Goal: Information Seeking & Learning: Learn about a topic

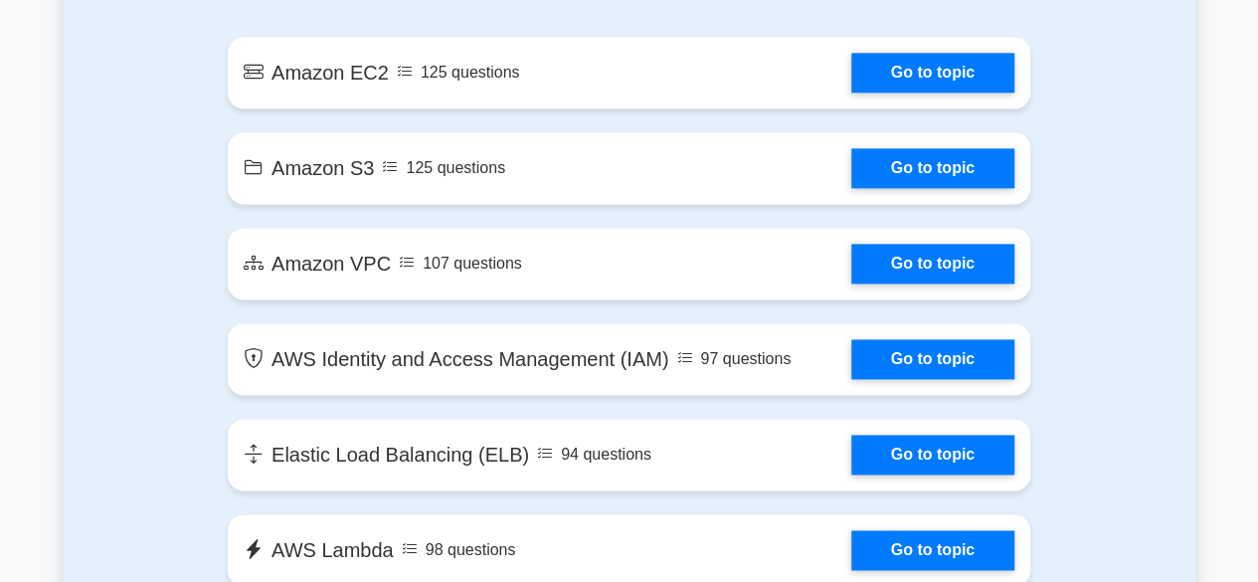
scroll to position [1231, 0]
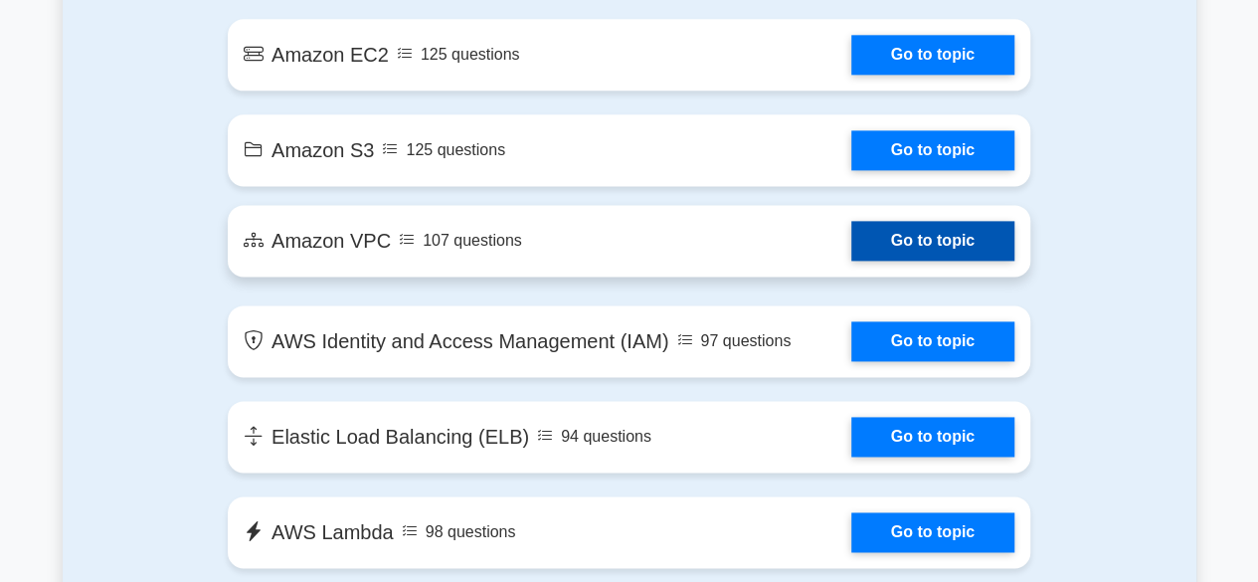
click at [942, 228] on link "Go to topic" at bounding box center [932, 241] width 163 height 40
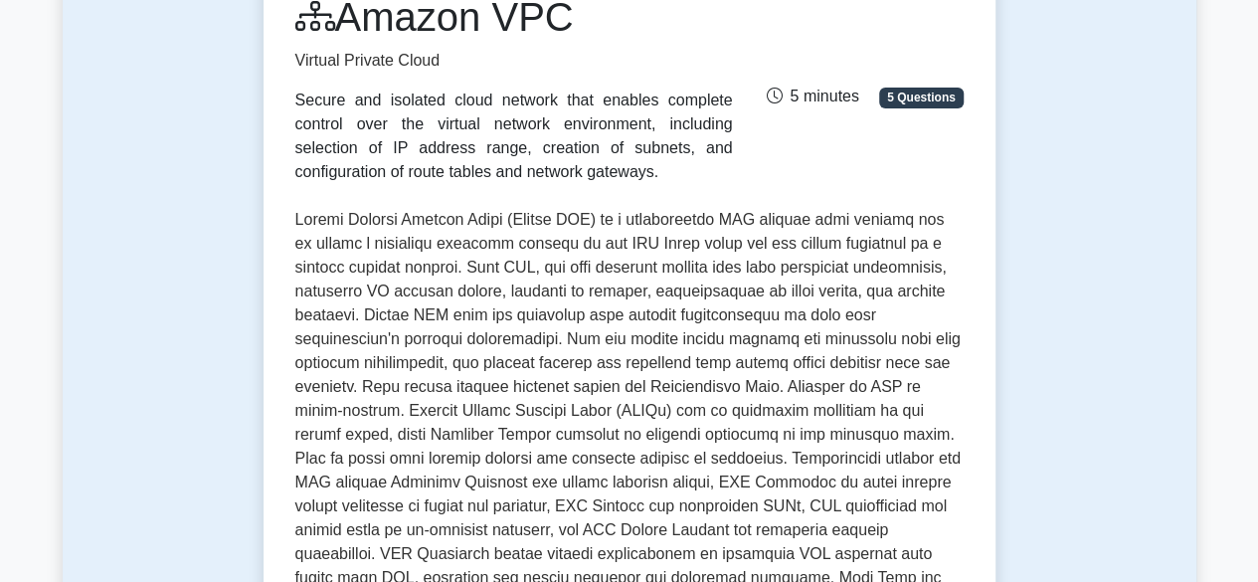
scroll to position [289, 0]
click at [702, 379] on p at bounding box center [629, 469] width 668 height 525
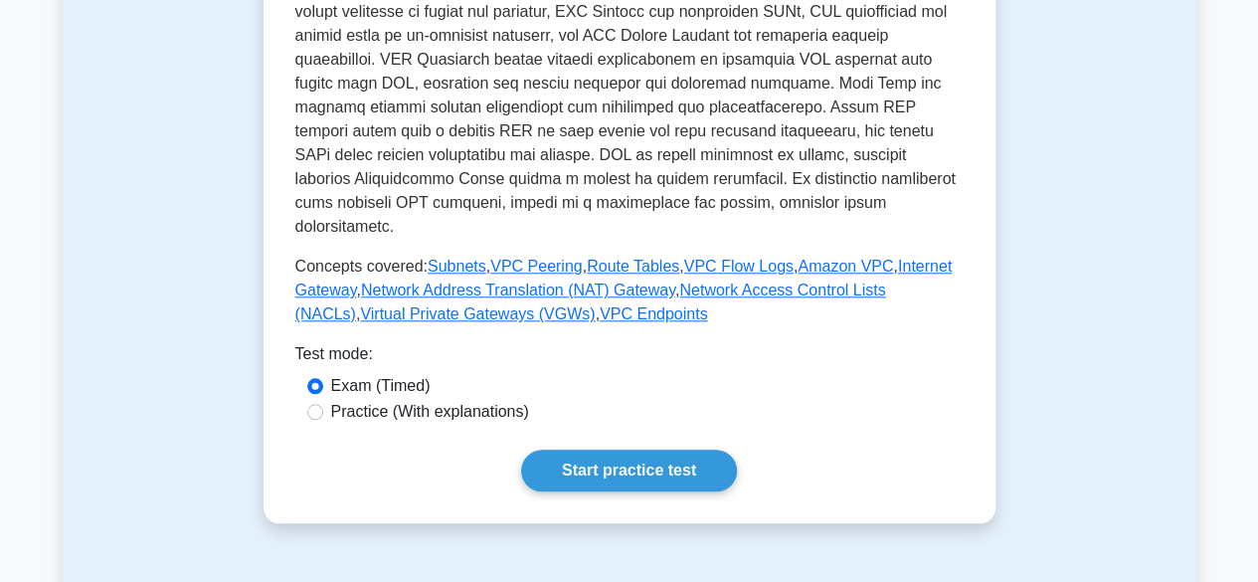
scroll to position [783, 0]
click at [314, 403] on input "Practice (With explanations)" at bounding box center [315, 411] width 16 height 16
radio input "true"
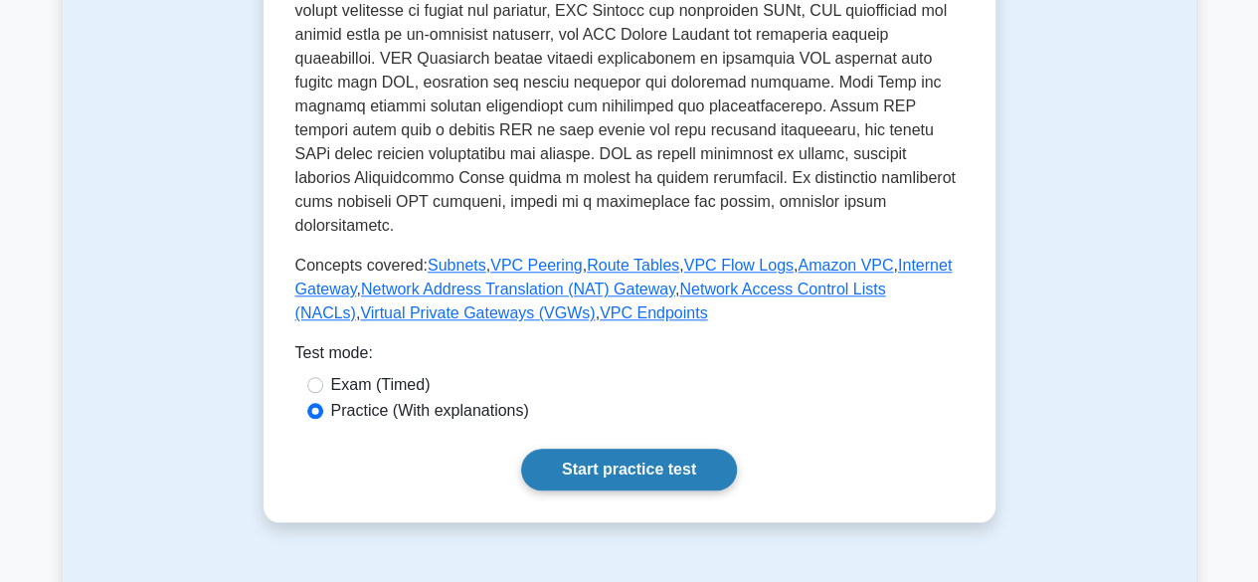
click at [656, 448] on link "Start practice test" at bounding box center [629, 469] width 216 height 42
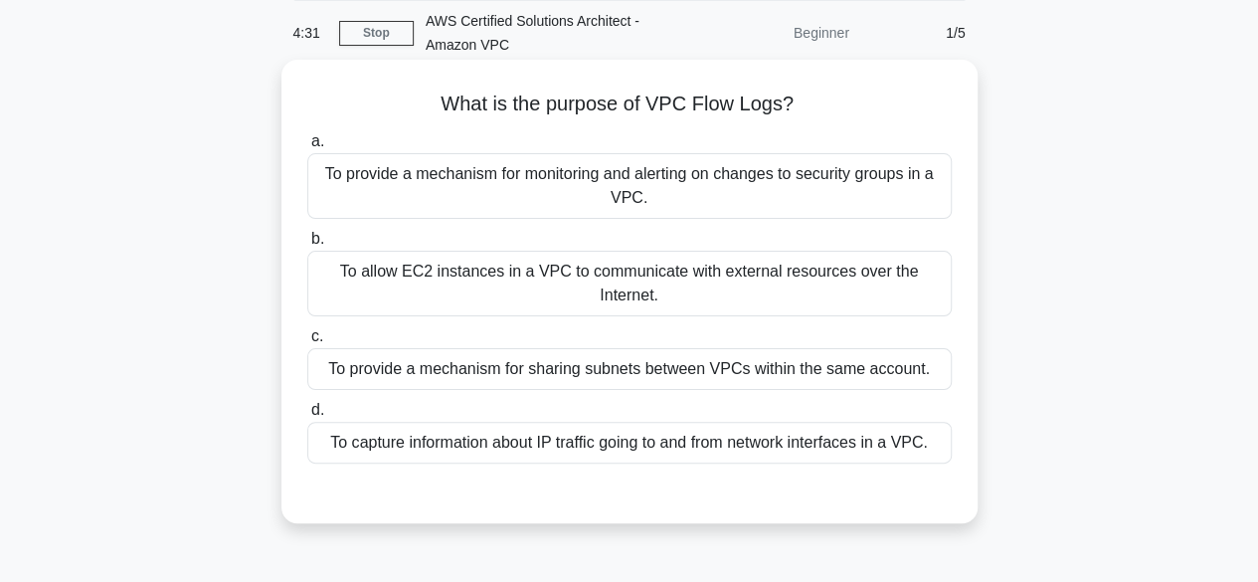
scroll to position [78, 0]
click at [324, 343] on label "c. To provide a mechanism for sharing subnets between VPCs within the same acco…" at bounding box center [629, 355] width 644 height 66
click at [307, 341] on input "c. To provide a mechanism for sharing subnets between VPCs within the same acco…" at bounding box center [307, 334] width 0 height 13
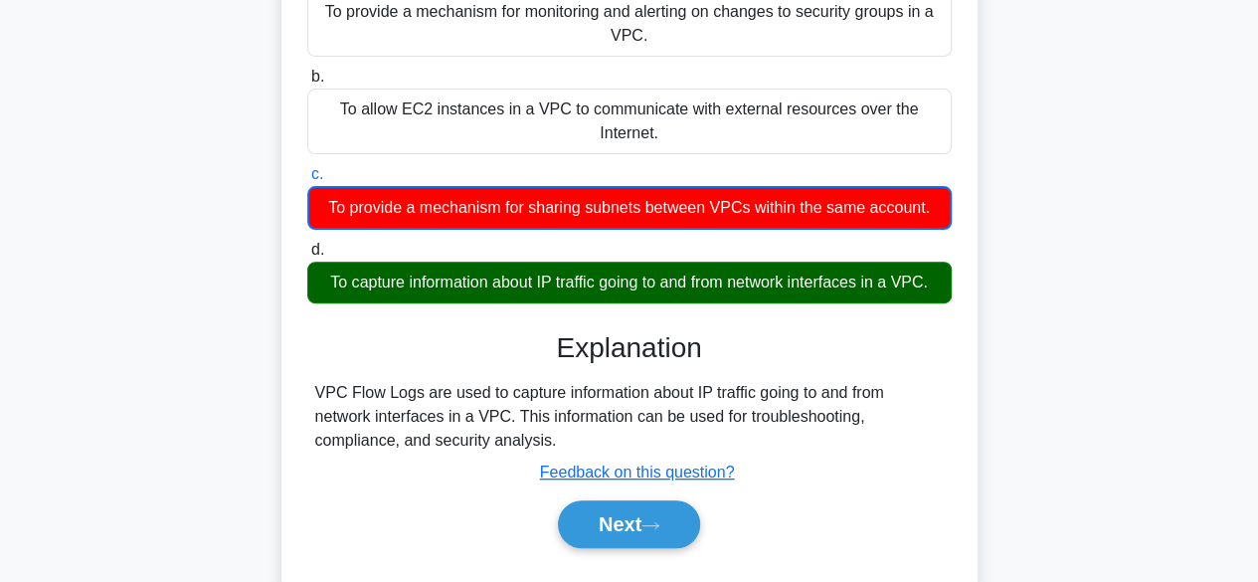
scroll to position [239, 0]
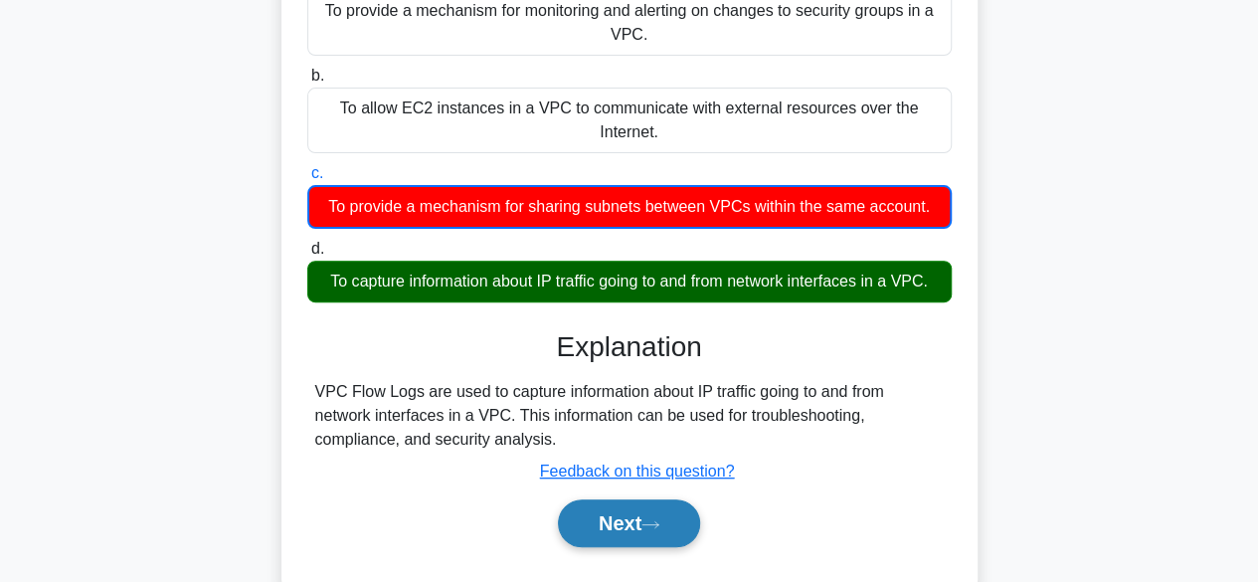
click at [616, 534] on button "Next" at bounding box center [629, 523] width 142 height 48
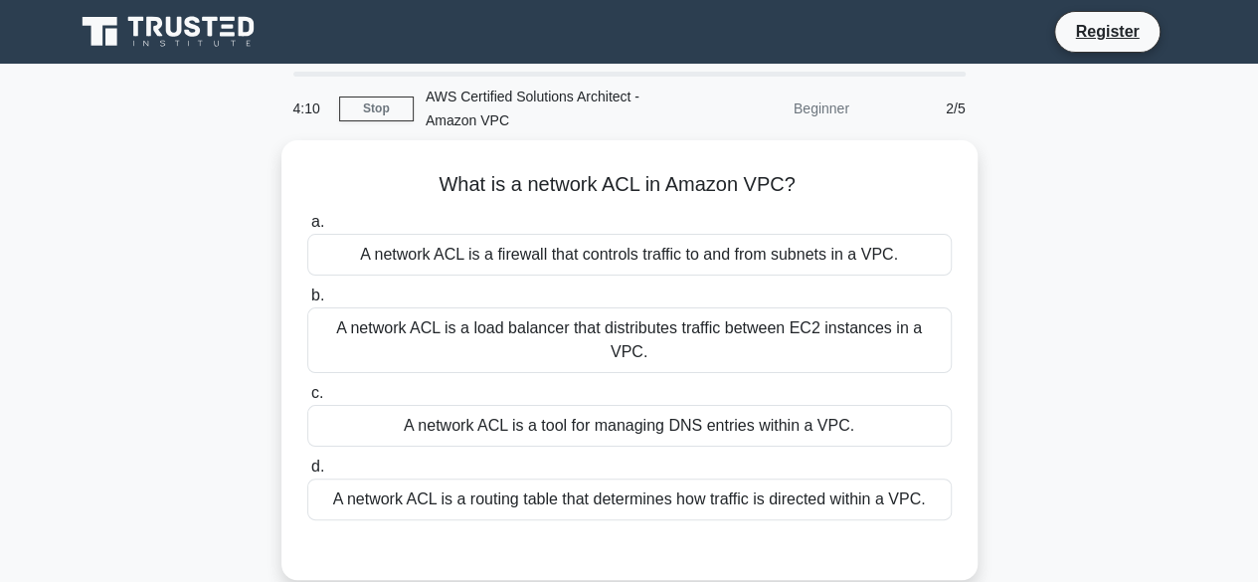
scroll to position [0, 0]
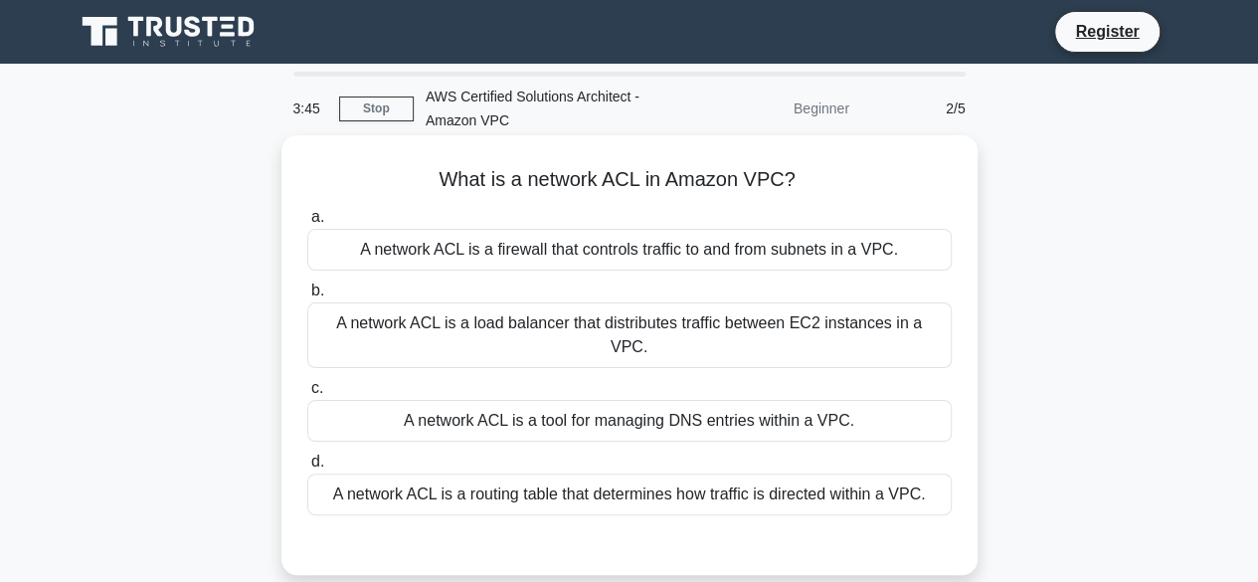
click at [676, 244] on div "A network ACL is a firewall that controls traffic to and from subnets in a VPC." at bounding box center [629, 250] width 644 height 42
click at [307, 224] on input "a. A network ACL is a firewall that controls traffic to and from subnets in a V…" at bounding box center [307, 217] width 0 height 13
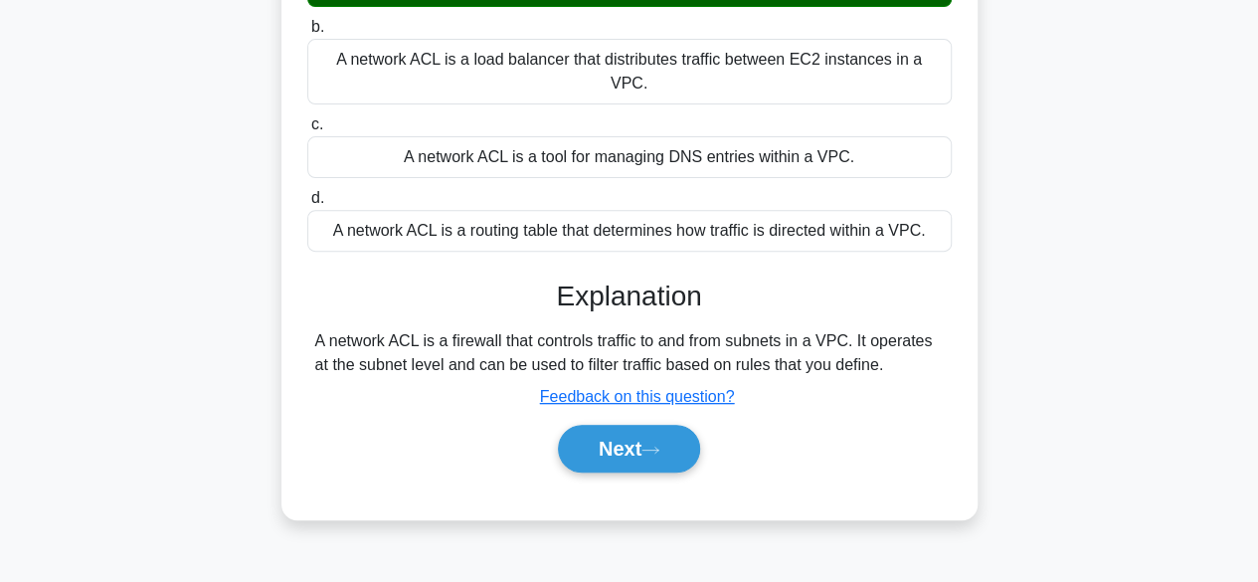
scroll to position [271, 0]
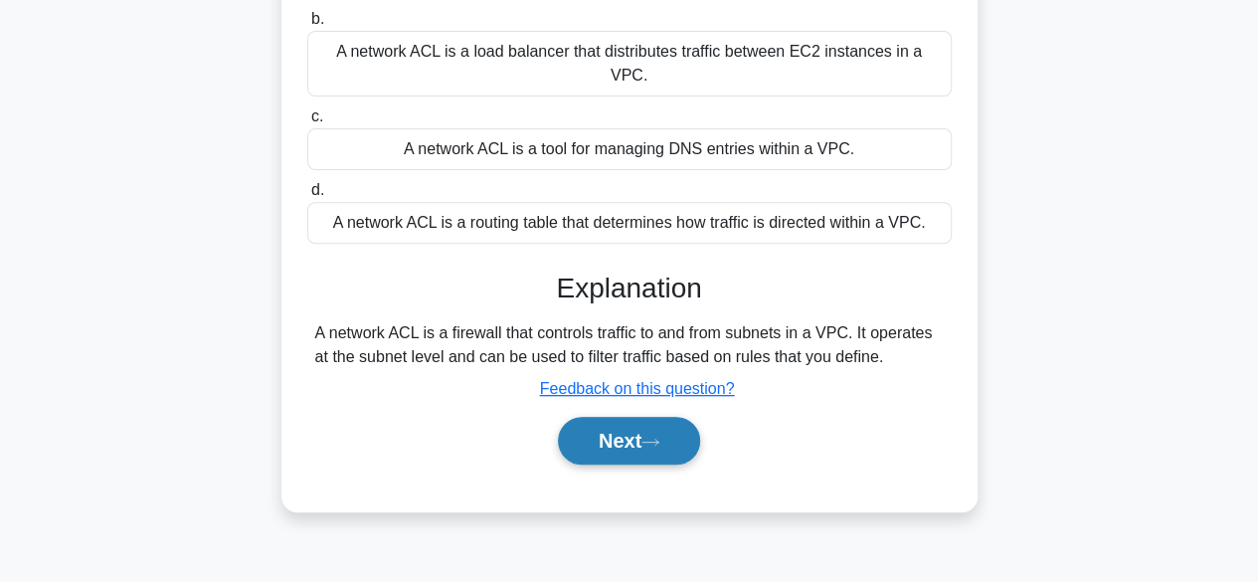
click at [656, 436] on icon at bounding box center [650, 441] width 18 height 11
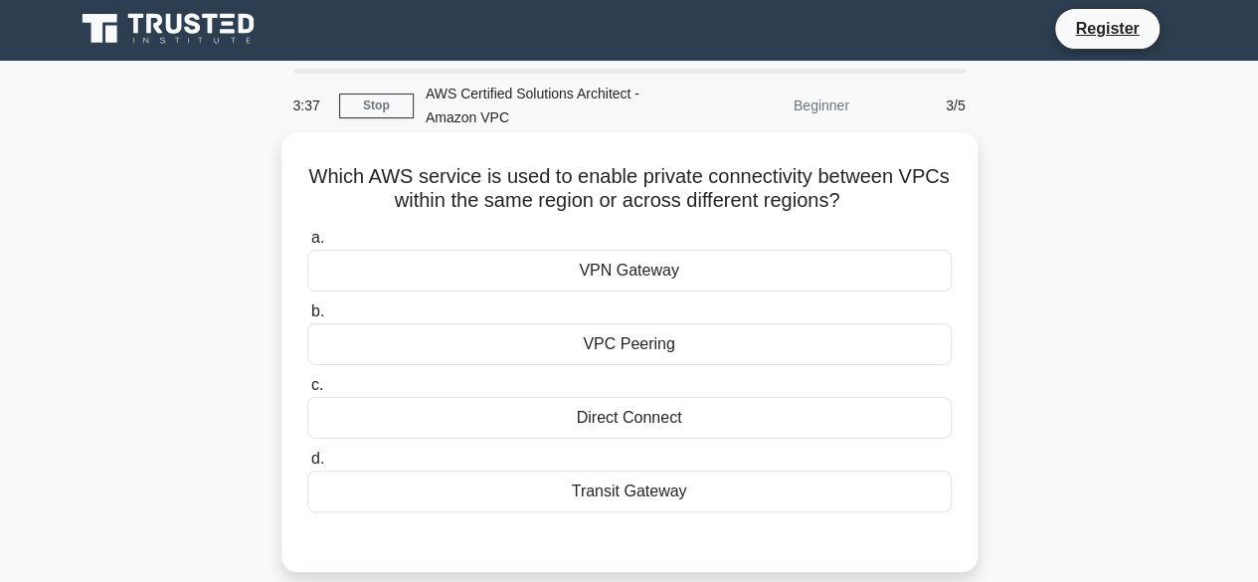
scroll to position [41, 0]
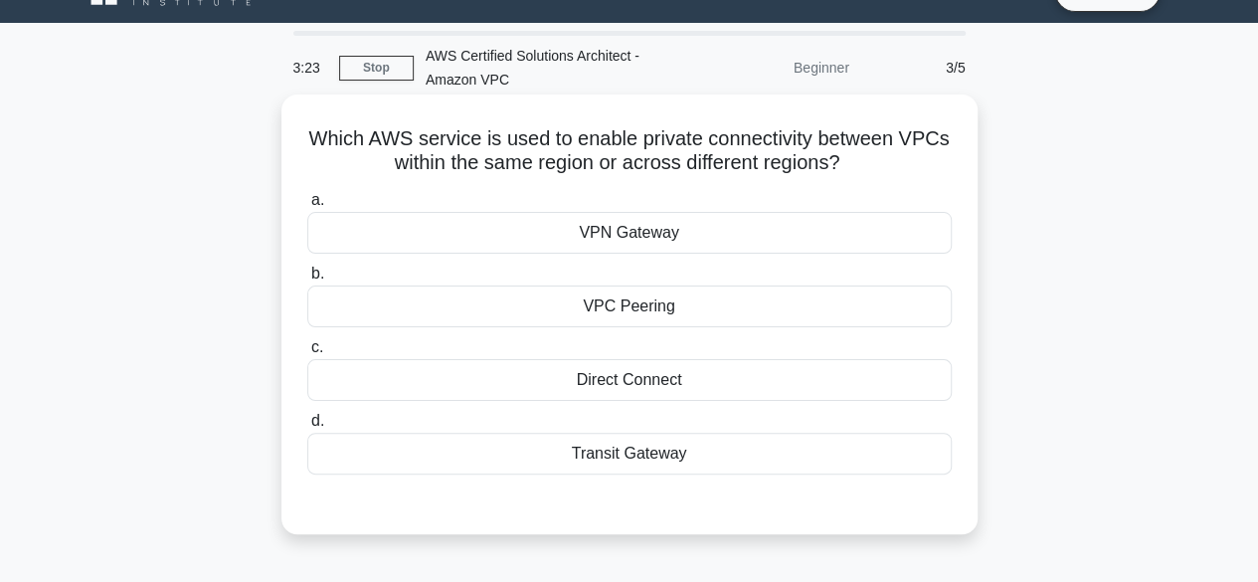
click at [690, 466] on div "Transit Gateway" at bounding box center [629, 453] width 644 height 42
click at [307, 428] on input "d. Transit Gateway" at bounding box center [307, 421] width 0 height 13
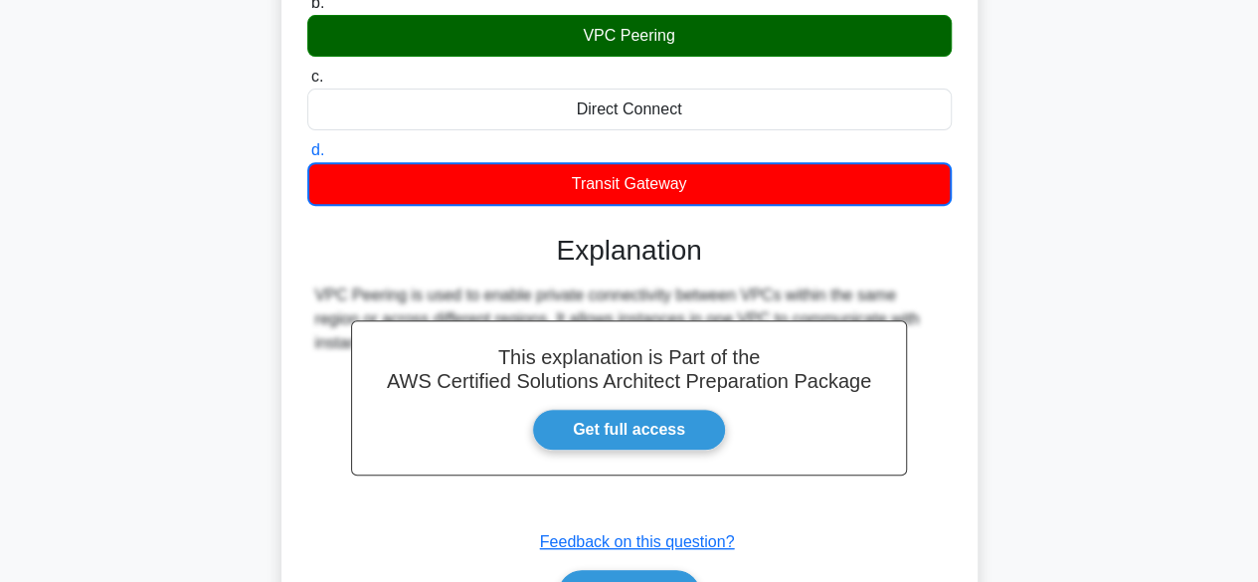
scroll to position [484, 0]
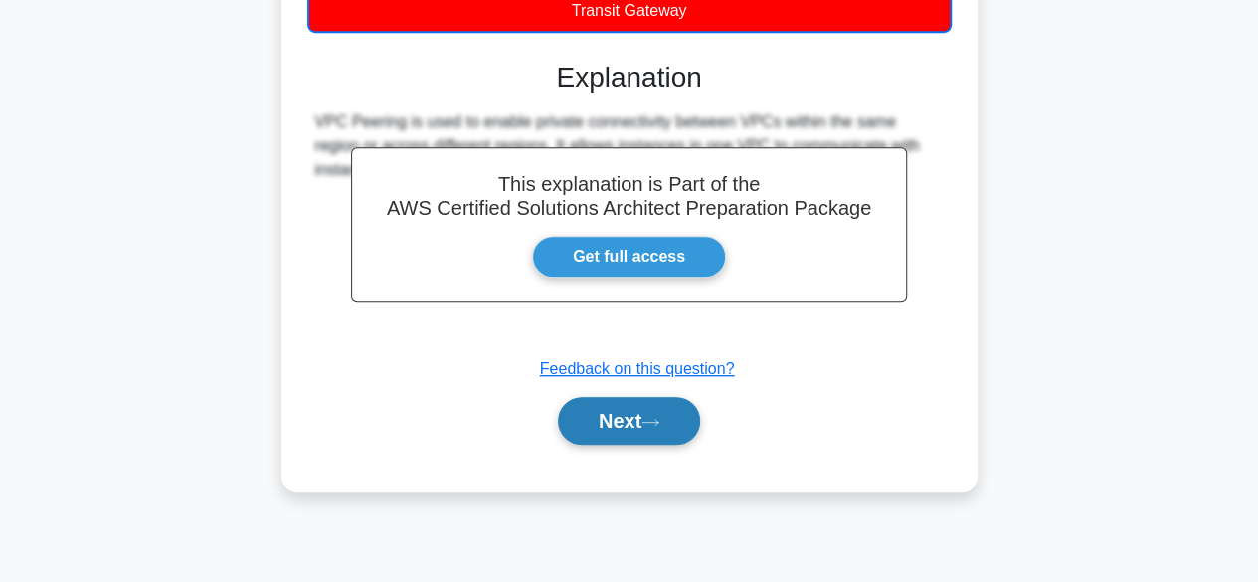
click at [666, 414] on button "Next" at bounding box center [629, 421] width 142 height 48
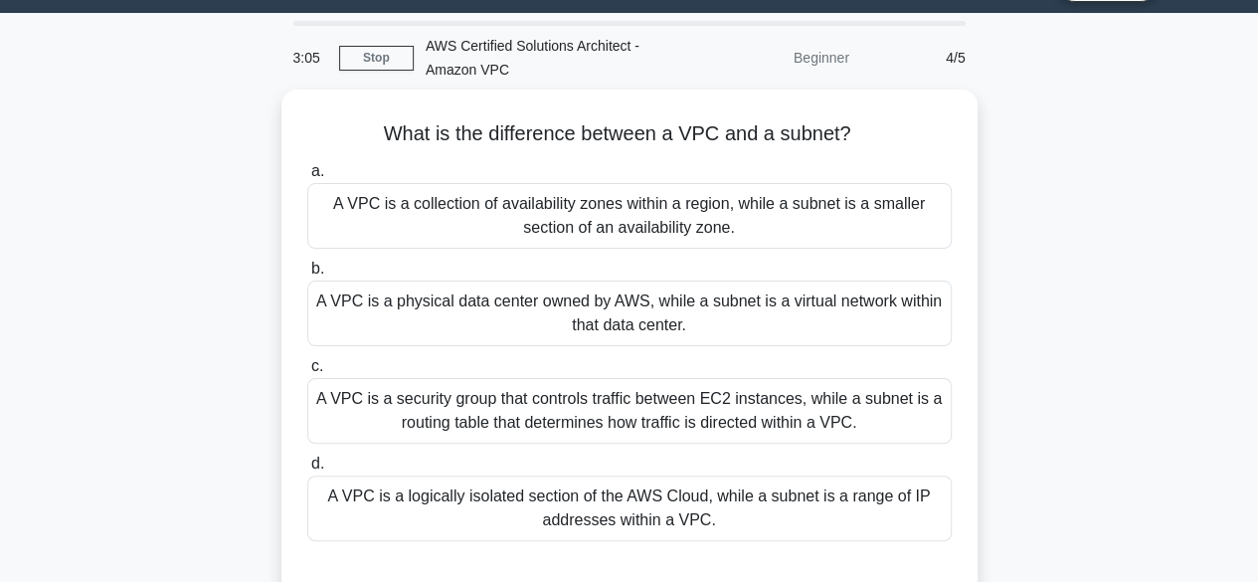
scroll to position [54, 0]
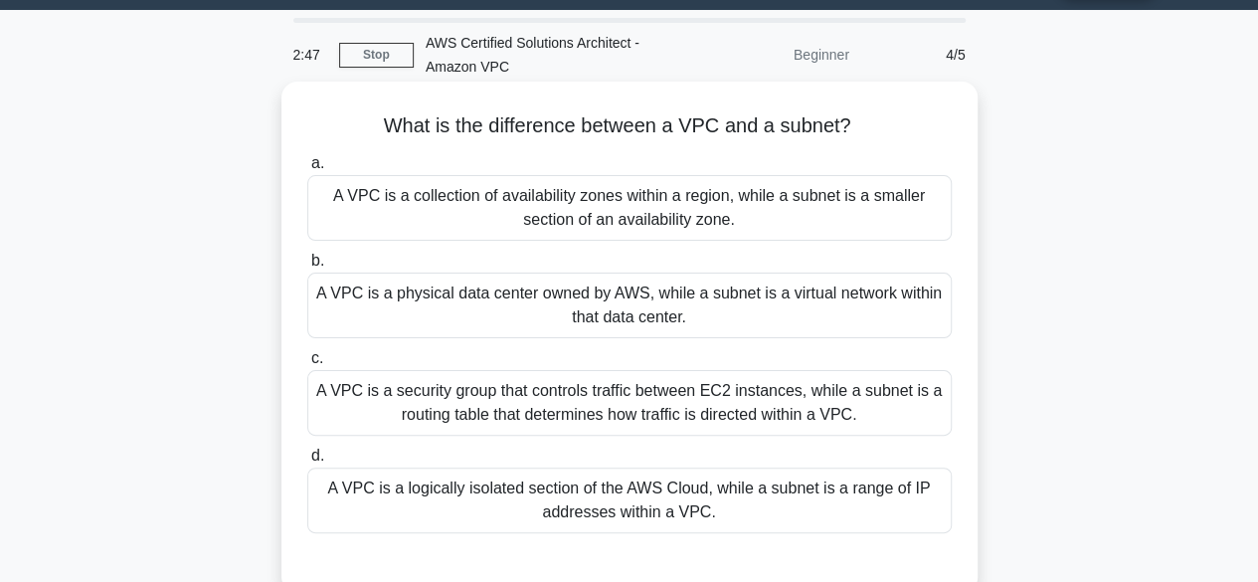
click at [658, 474] on div "A VPC is a logically isolated section of the AWS Cloud, while a subnet is a ran…" at bounding box center [629, 500] width 644 height 66
click at [307, 462] on input "d. A VPC is a logically isolated section of the AWS Cloud, while a subnet is a …" at bounding box center [307, 455] width 0 height 13
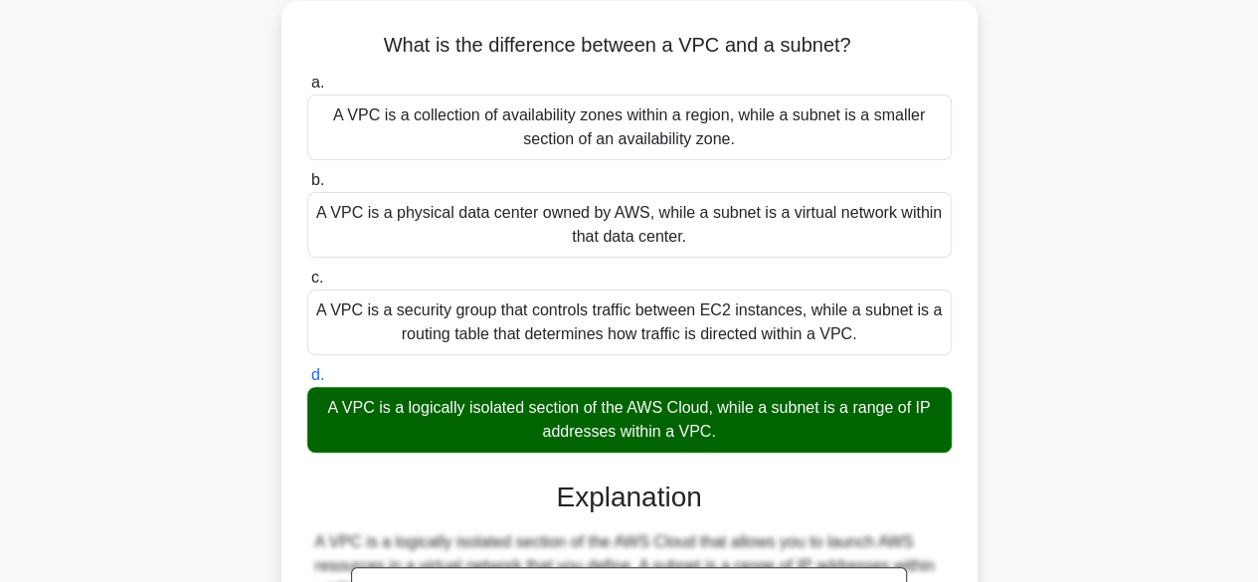
scroll to position [133, 0]
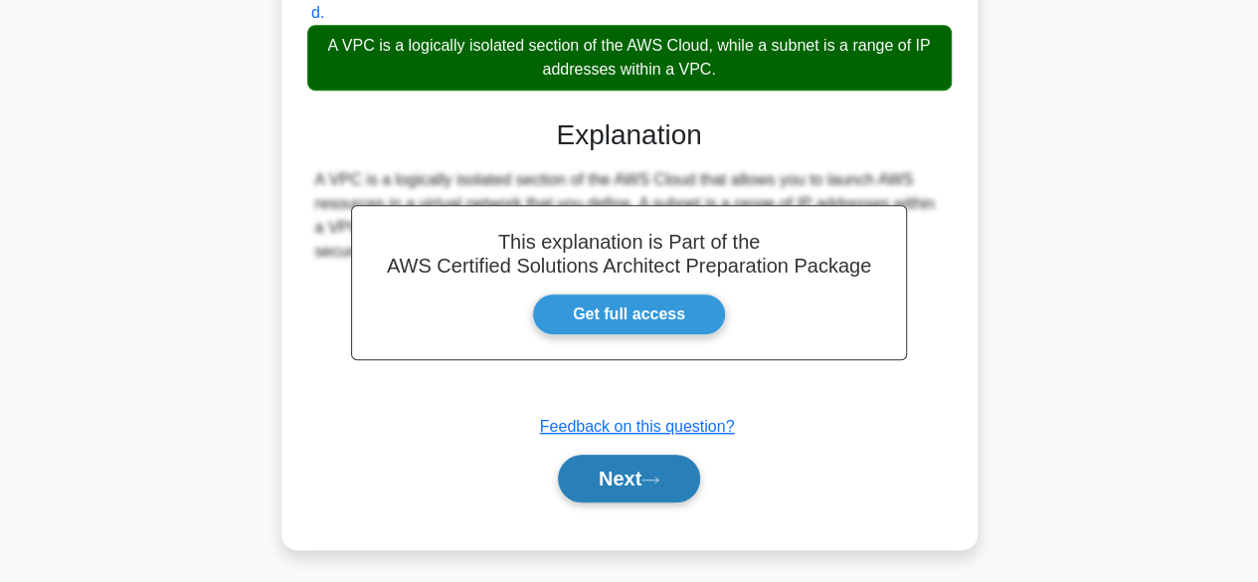
click at [658, 474] on icon at bounding box center [650, 479] width 18 height 11
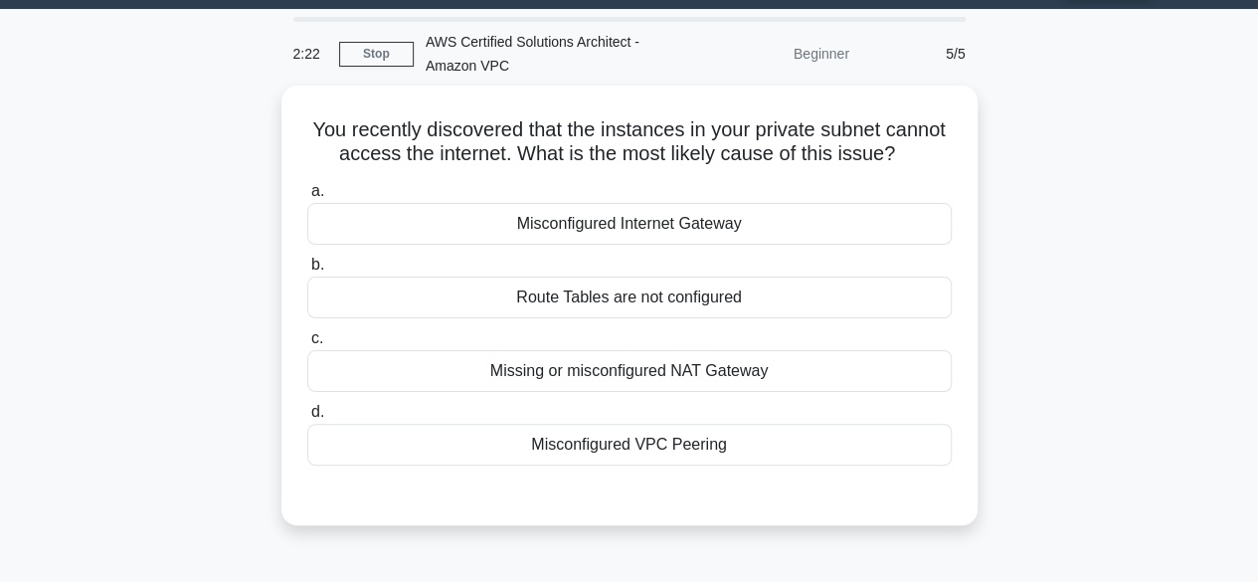
scroll to position [56, 0]
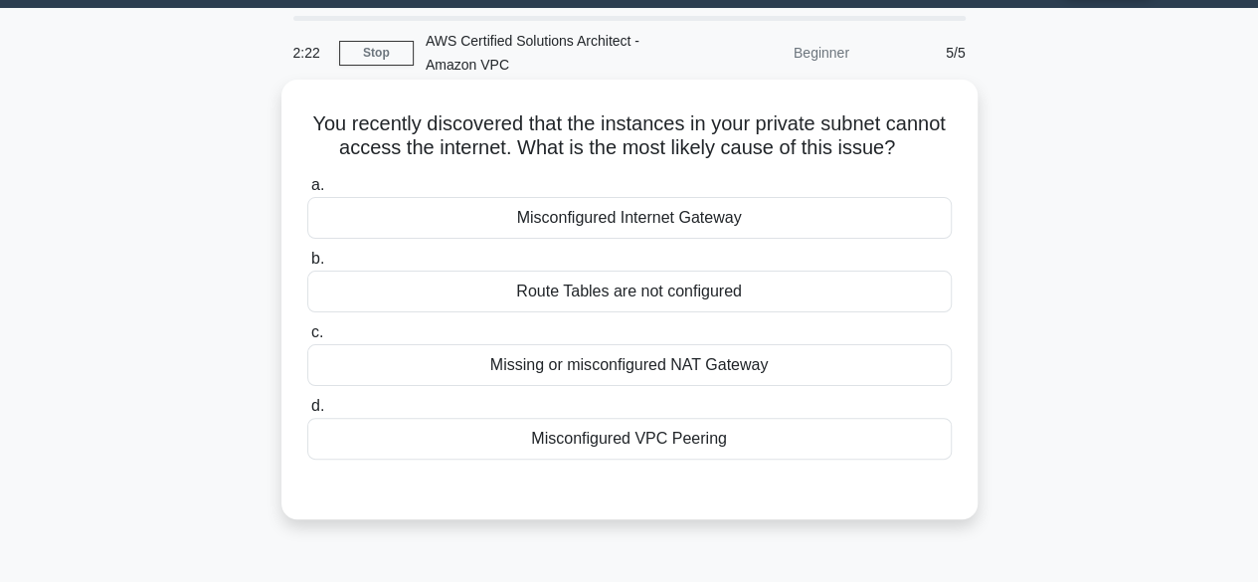
click at [639, 386] on div "Missing or misconfigured NAT Gateway" at bounding box center [629, 365] width 644 height 42
click at [307, 339] on input "c. Missing or misconfigured NAT Gateway" at bounding box center [307, 332] width 0 height 13
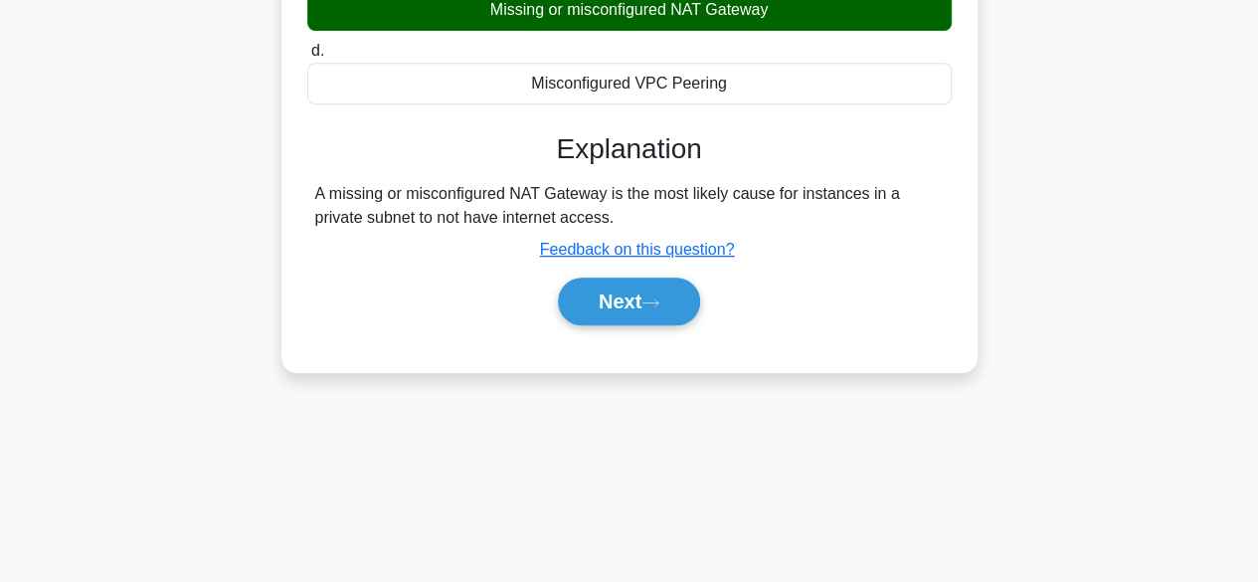
scroll to position [410, 0]
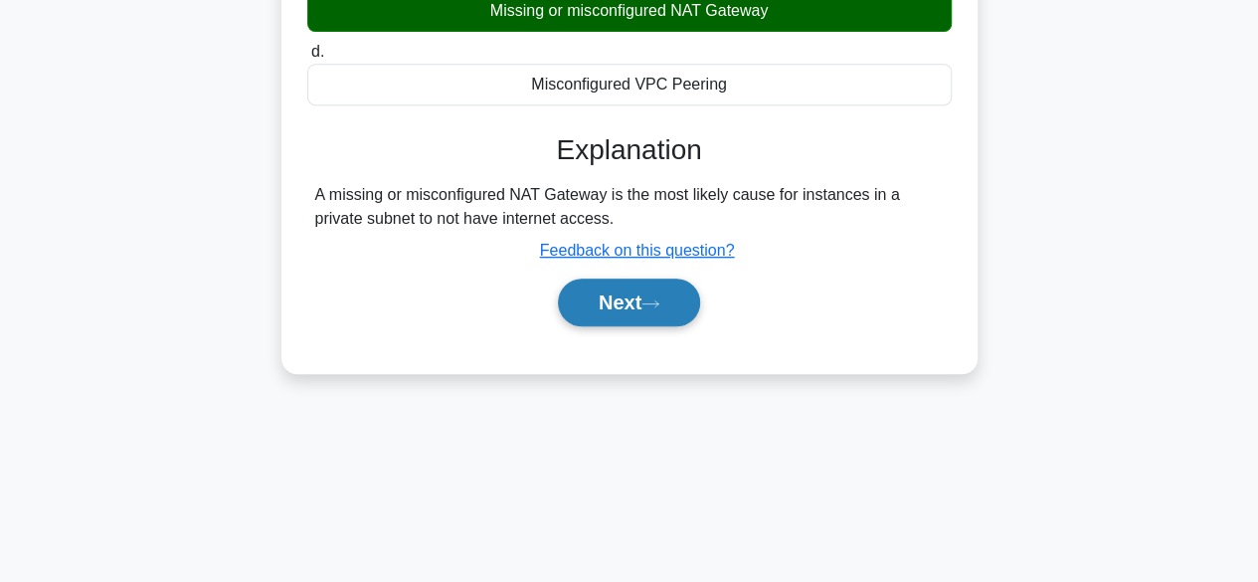
click at [667, 326] on button "Next" at bounding box center [629, 302] width 142 height 48
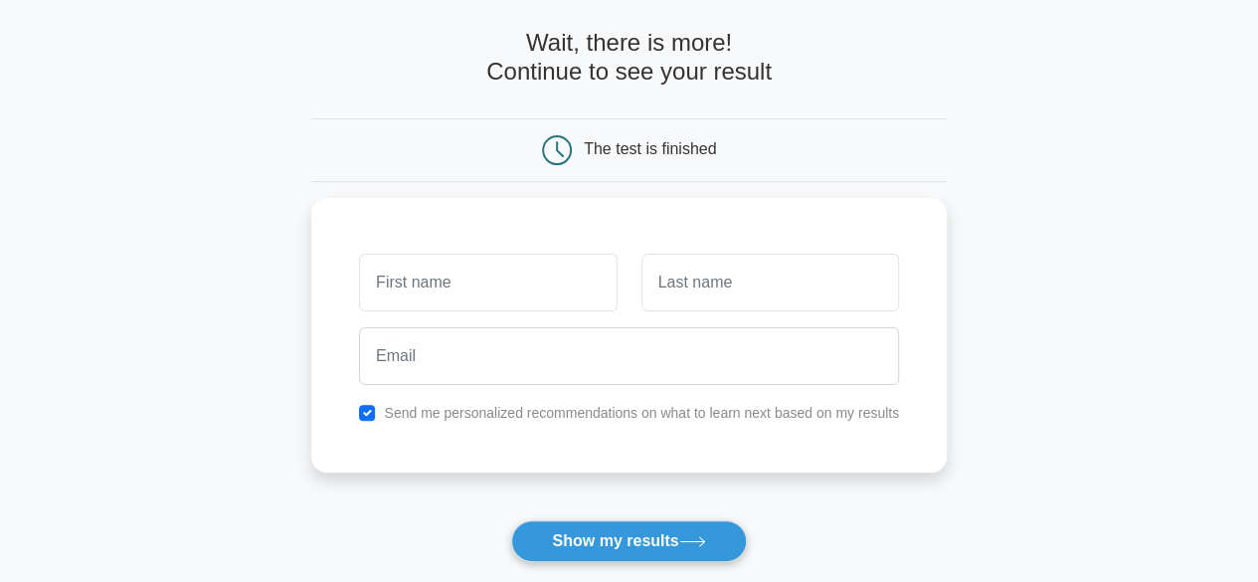
scroll to position [84, 0]
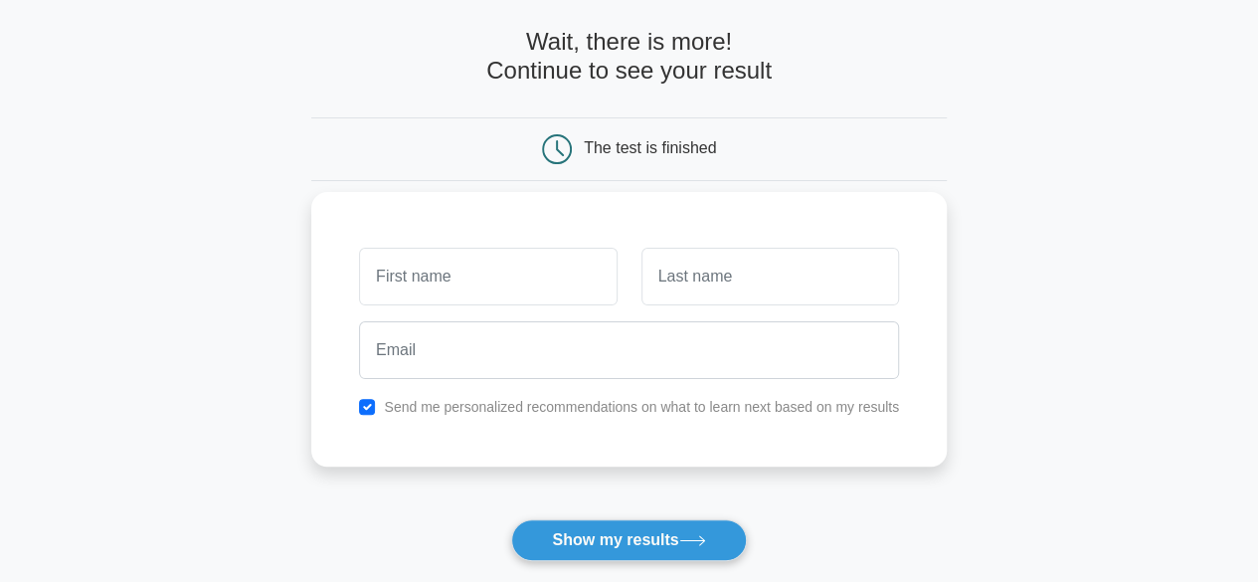
click at [531, 271] on input "text" at bounding box center [487, 277] width 257 height 58
type input "Nousath"
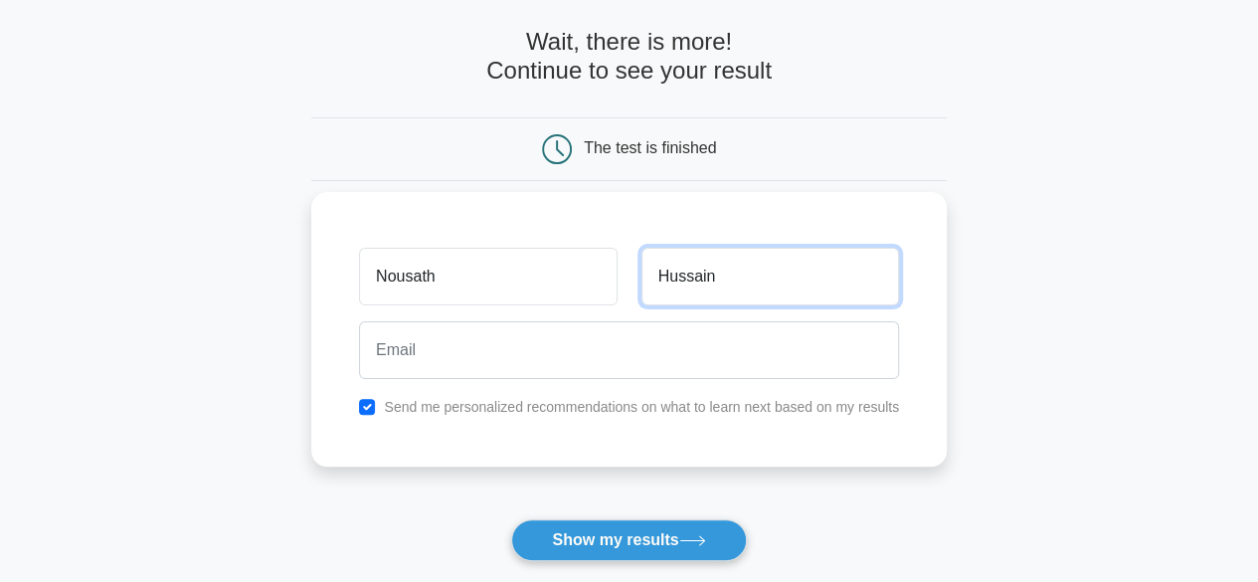
type input "Hussain"
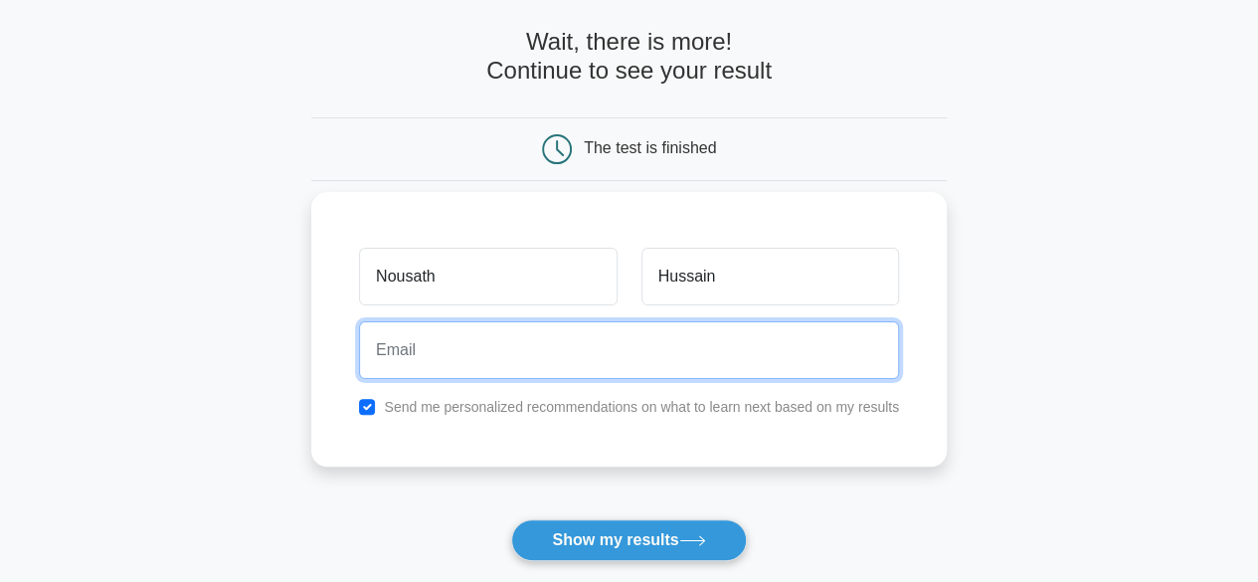
click at [498, 367] on input "email" at bounding box center [629, 350] width 540 height 58
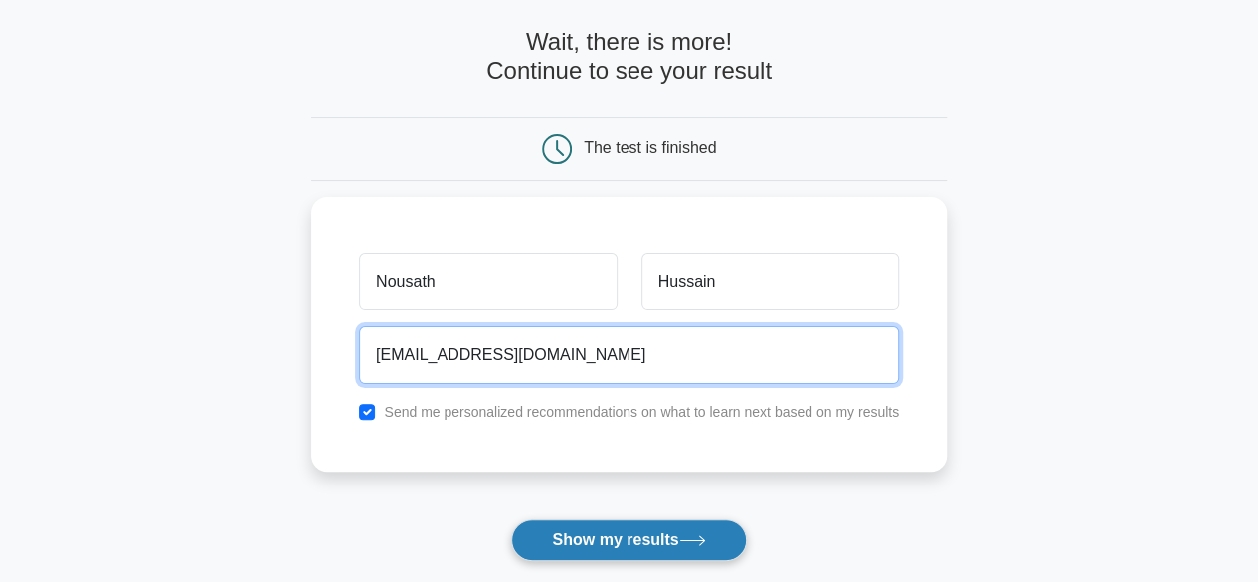
type input "nousath1609@gmail.com"
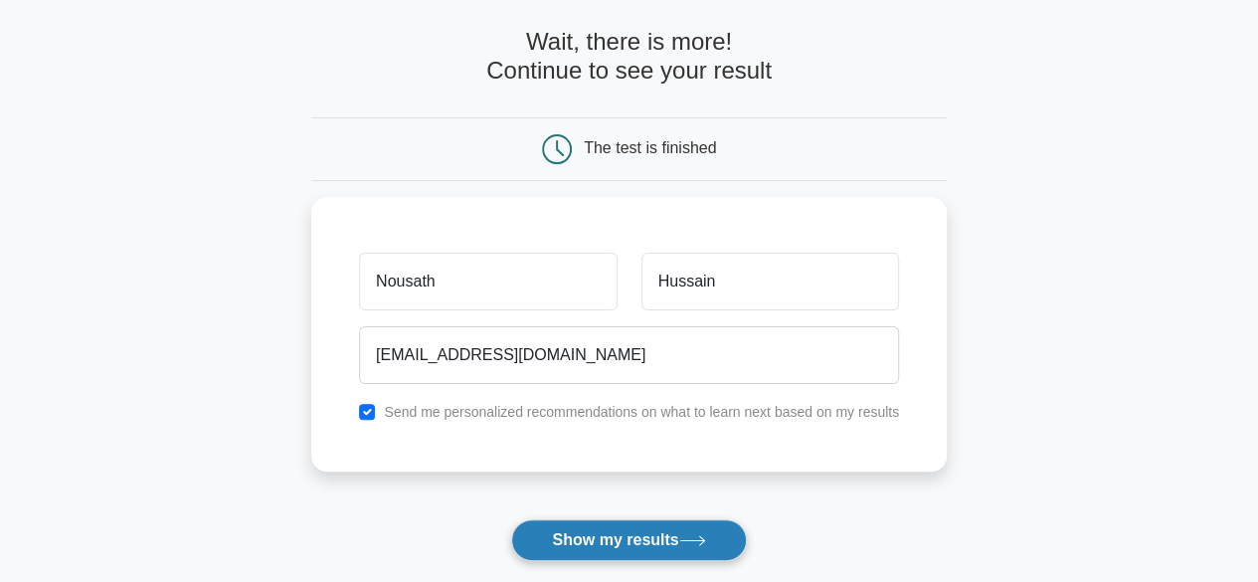
click at [618, 528] on button "Show my results" at bounding box center [628, 540] width 235 height 42
